Goal: Transaction & Acquisition: Purchase product/service

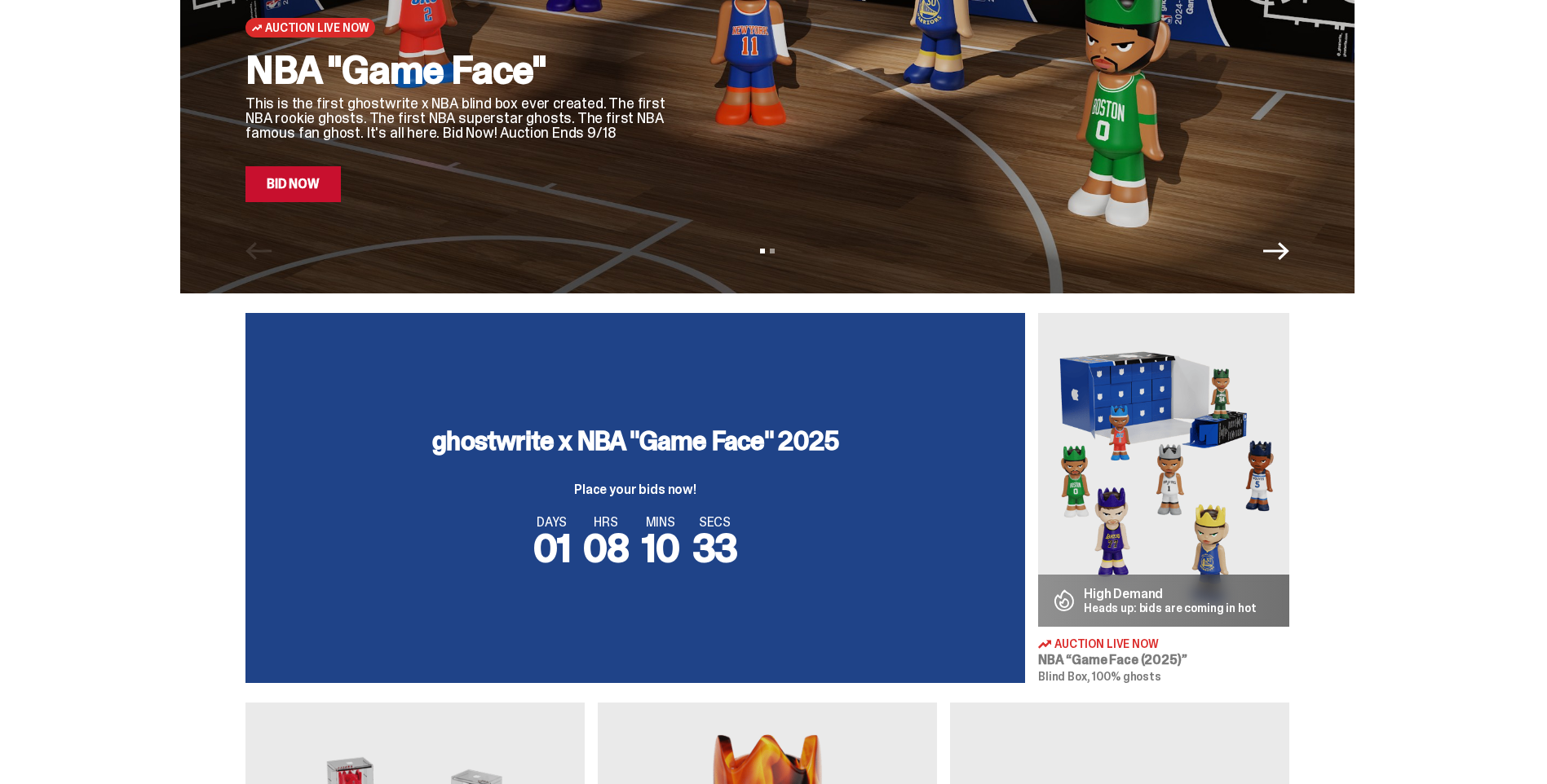
scroll to position [302, 0]
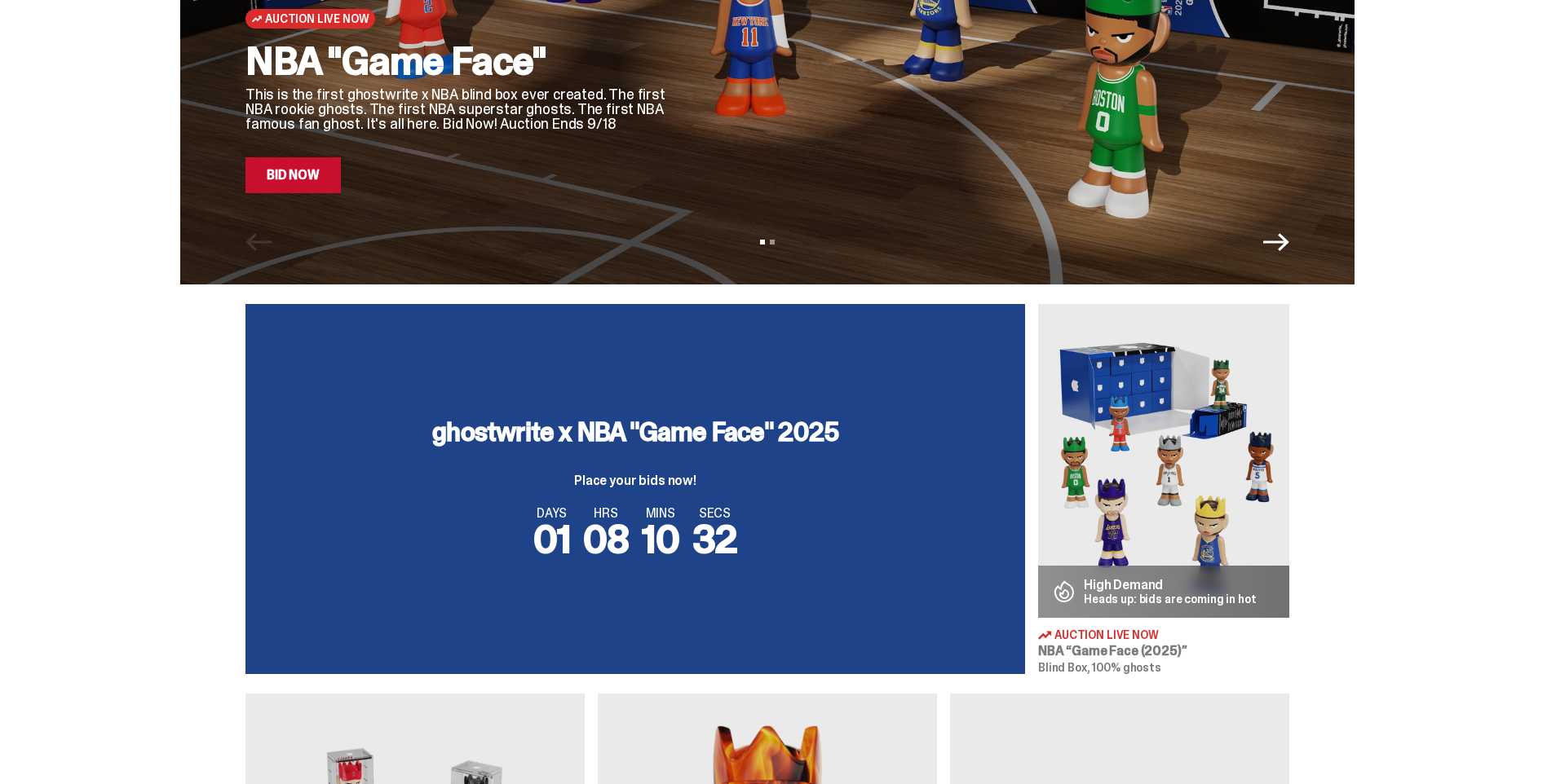
click at [1190, 436] on img at bounding box center [1163, 461] width 251 height 314
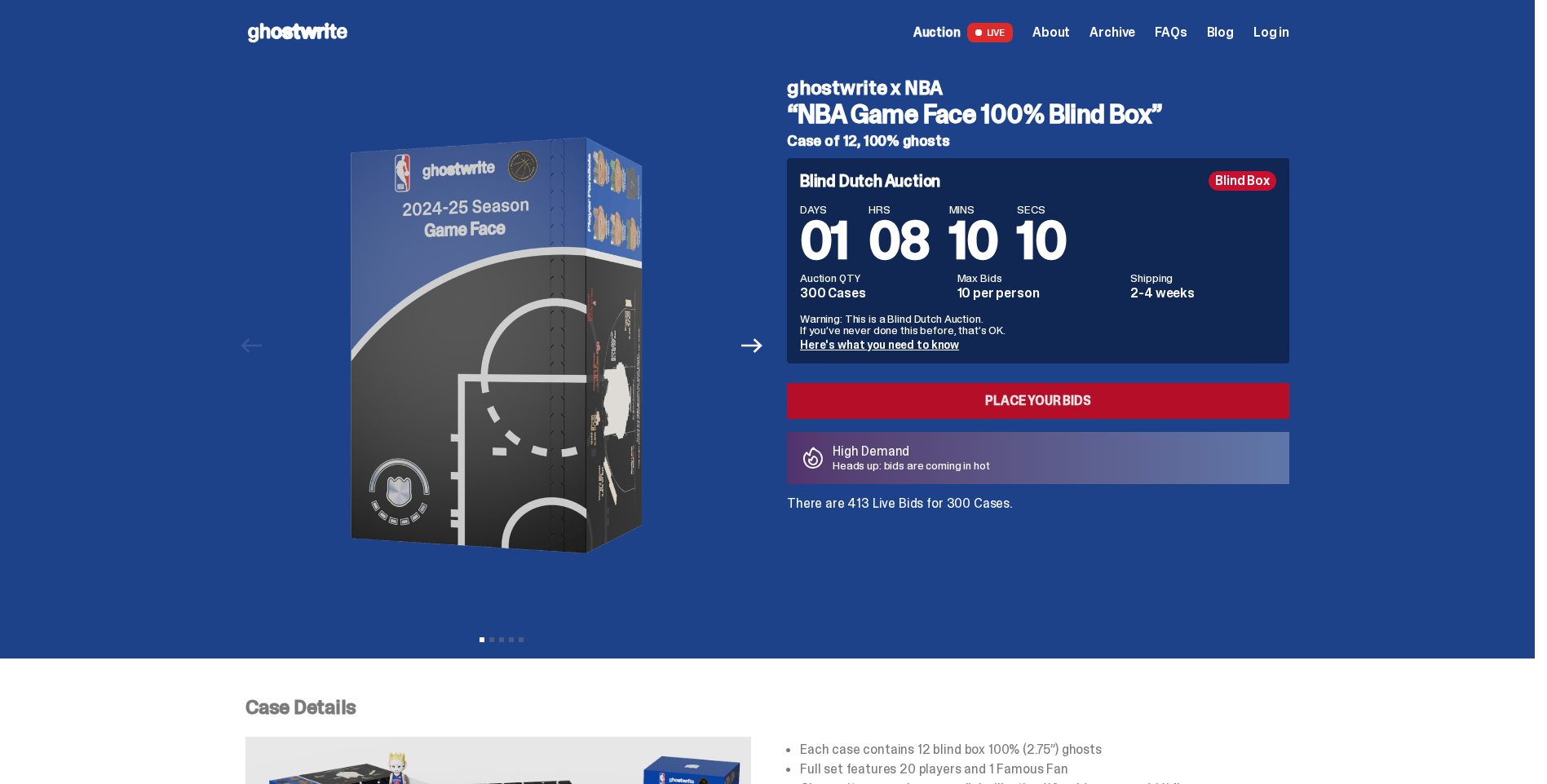
click at [1155, 391] on link "Place your Bids" at bounding box center [1038, 400] width 503 height 36
